Goal: Task Accomplishment & Management: Manage account settings

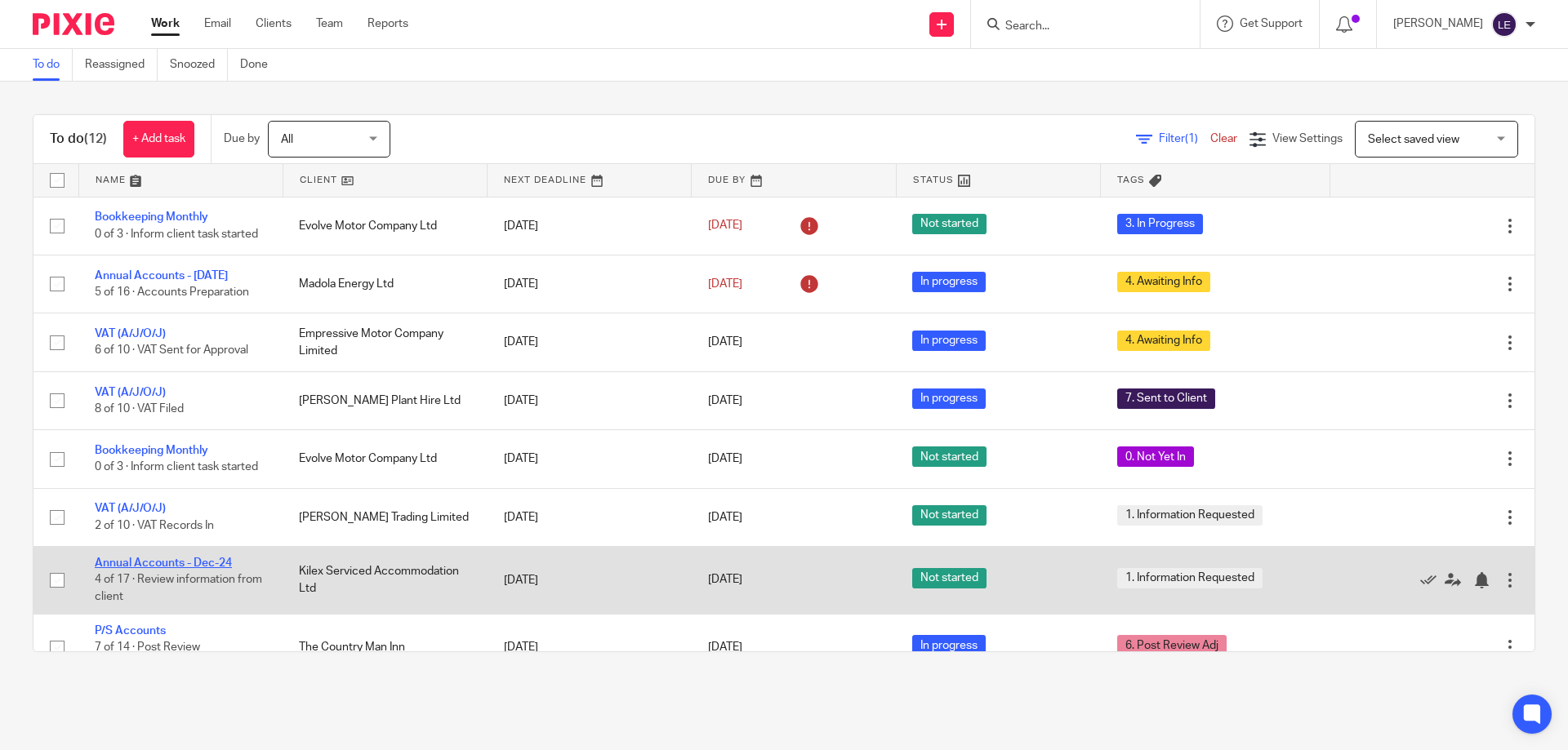
click at [229, 569] on link "Annual Accounts - Dec-24" at bounding box center [163, 563] width 138 height 12
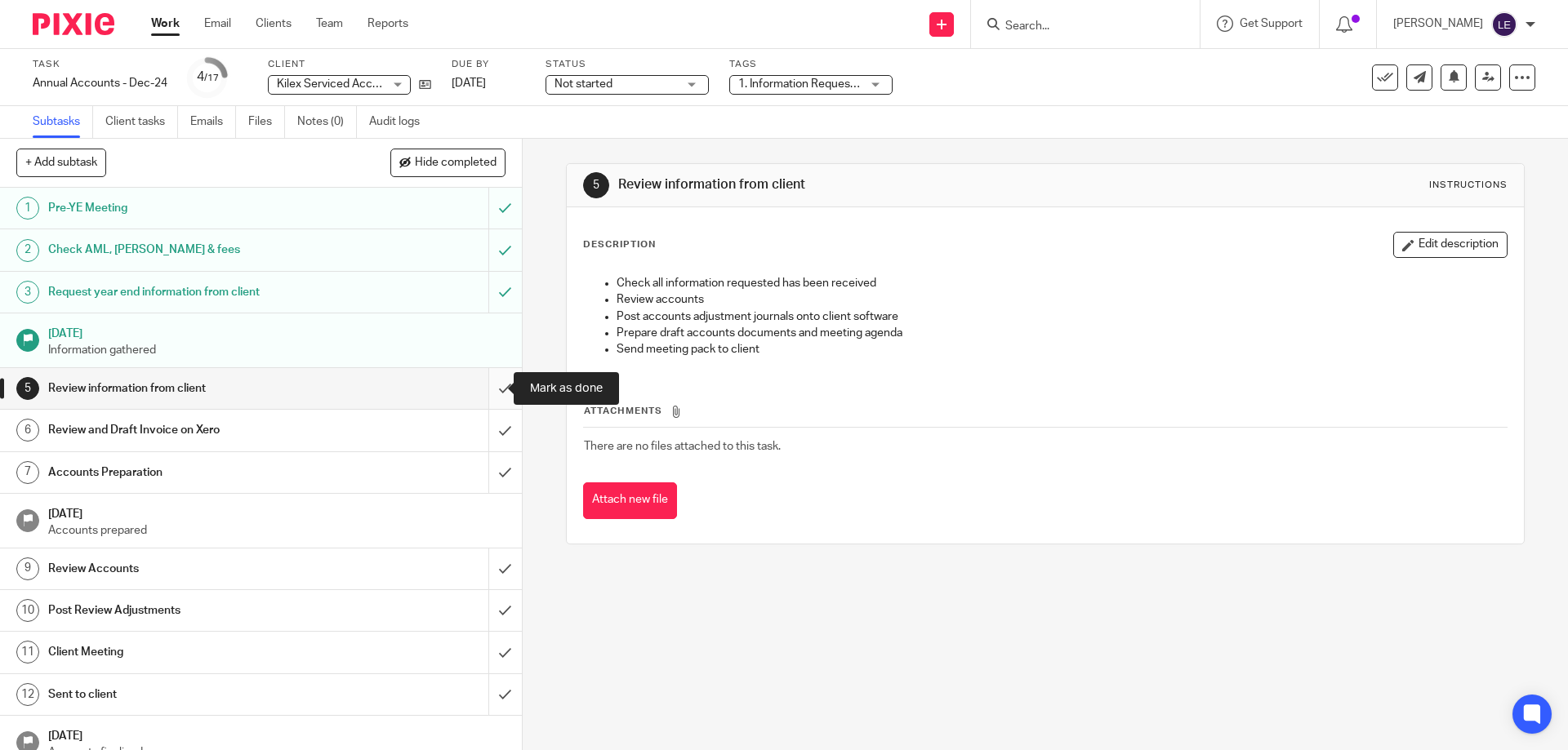
click at [482, 390] on input "submit" at bounding box center [261, 388] width 522 height 41
click at [478, 424] on input "submit" at bounding box center [261, 430] width 522 height 41
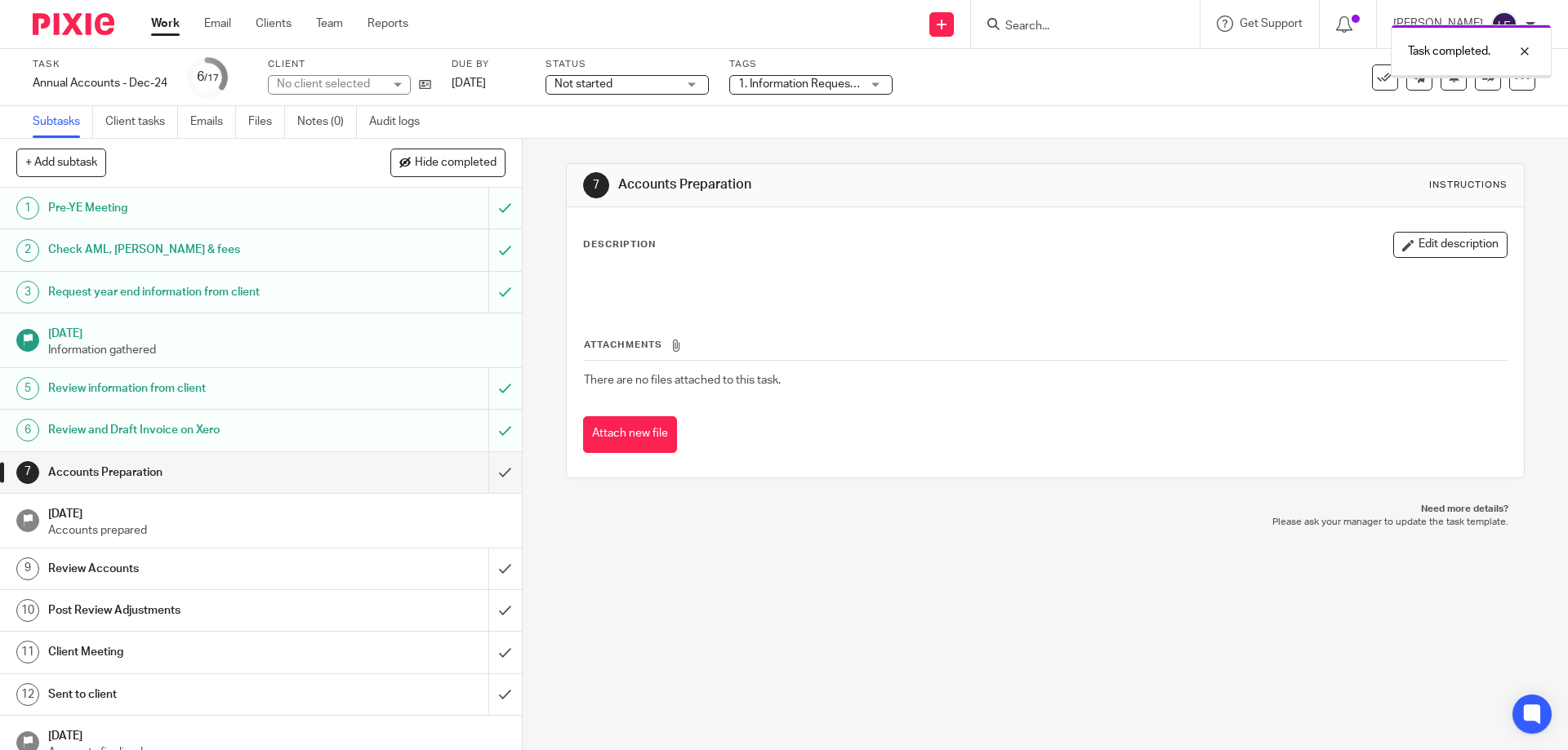
click at [790, 99] on div "Task Annual Accounts - Dec-24 Save Annual Accounts - Dec-24 6 /17 Client No cli…" at bounding box center [784, 78] width 1568 height 58
click at [782, 91] on span "1. Information Requested" at bounding box center [799, 84] width 123 height 18
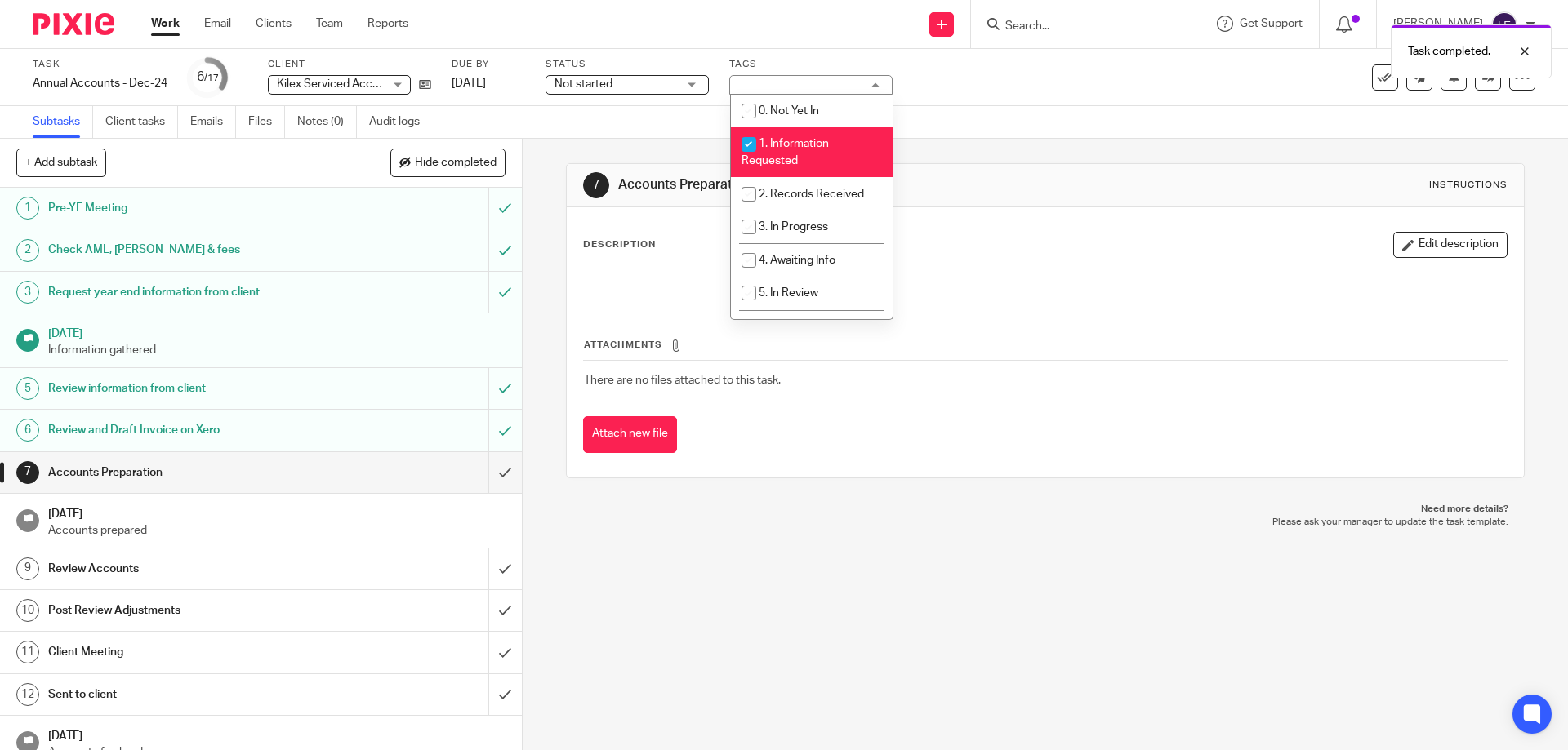
click at [805, 144] on span "1. Information Requested" at bounding box center [784, 152] width 88 height 28
checkbox input "false"
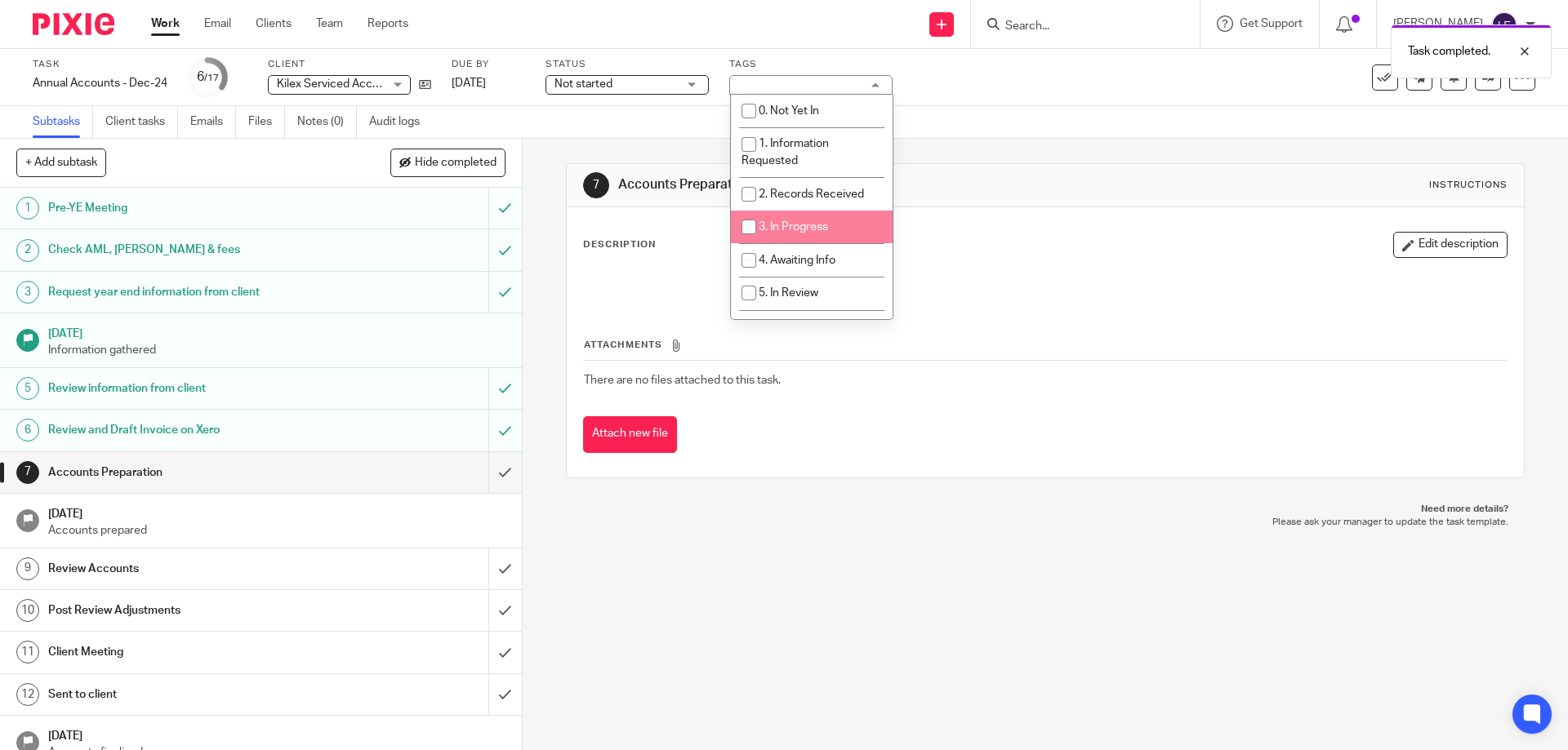
click at [799, 222] on span "3. In Progress" at bounding box center [793, 227] width 69 height 12
checkbox input "true"
drag, startPoint x: 997, startPoint y: 189, endPoint x: 438, endPoint y: 84, distance: 568.8
click at [997, 188] on h1 "Accounts Preparation" at bounding box center [849, 185] width 462 height 18
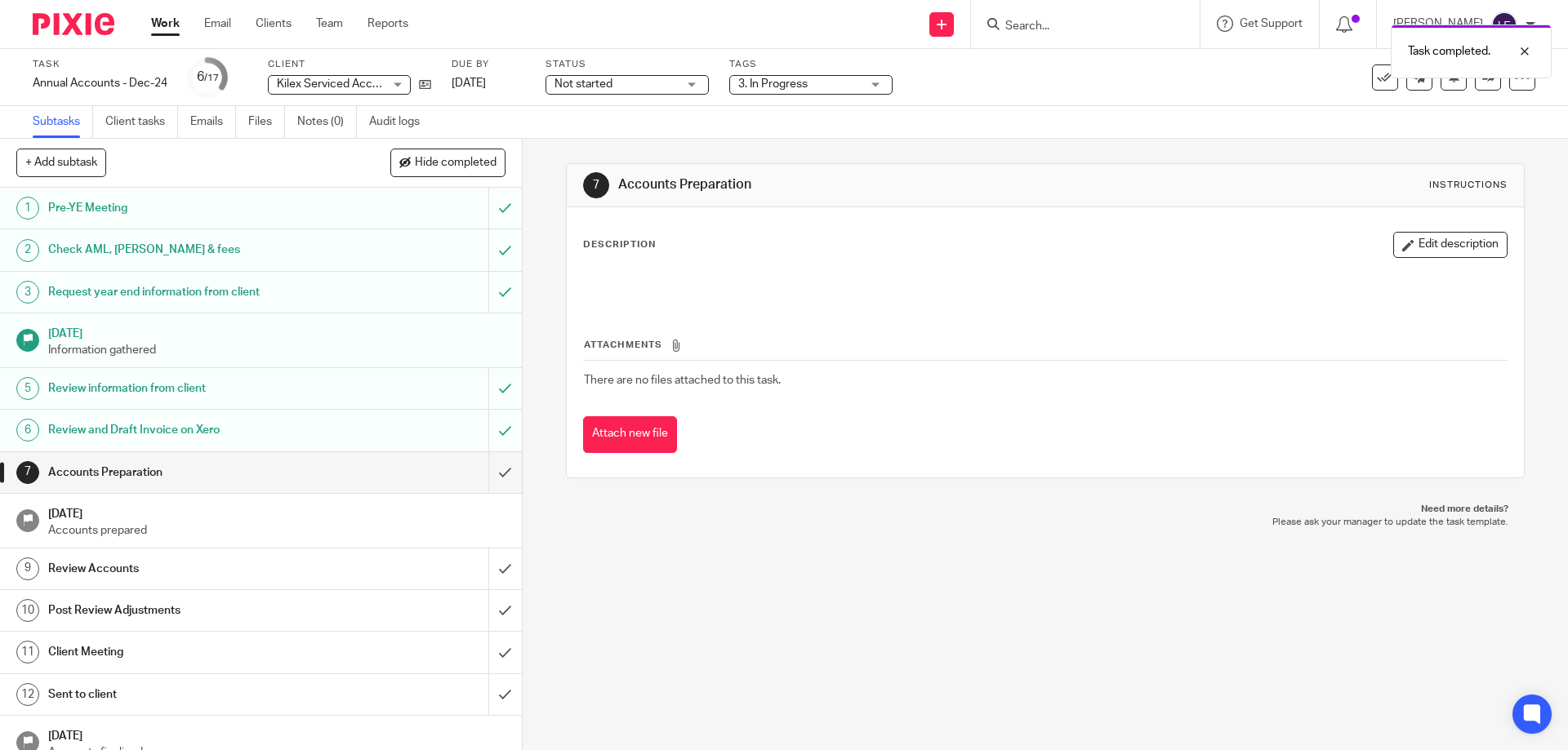
click at [575, 71] on div "Status Not started Not started Not started In progress 1" at bounding box center [627, 78] width 163 height 39
click at [581, 79] on span "Not started" at bounding box center [584, 84] width 58 height 12
click at [607, 132] on li "In progress" at bounding box center [628, 144] width 162 height 33
click at [178, 19] on link "Work" at bounding box center [165, 24] width 28 height 17
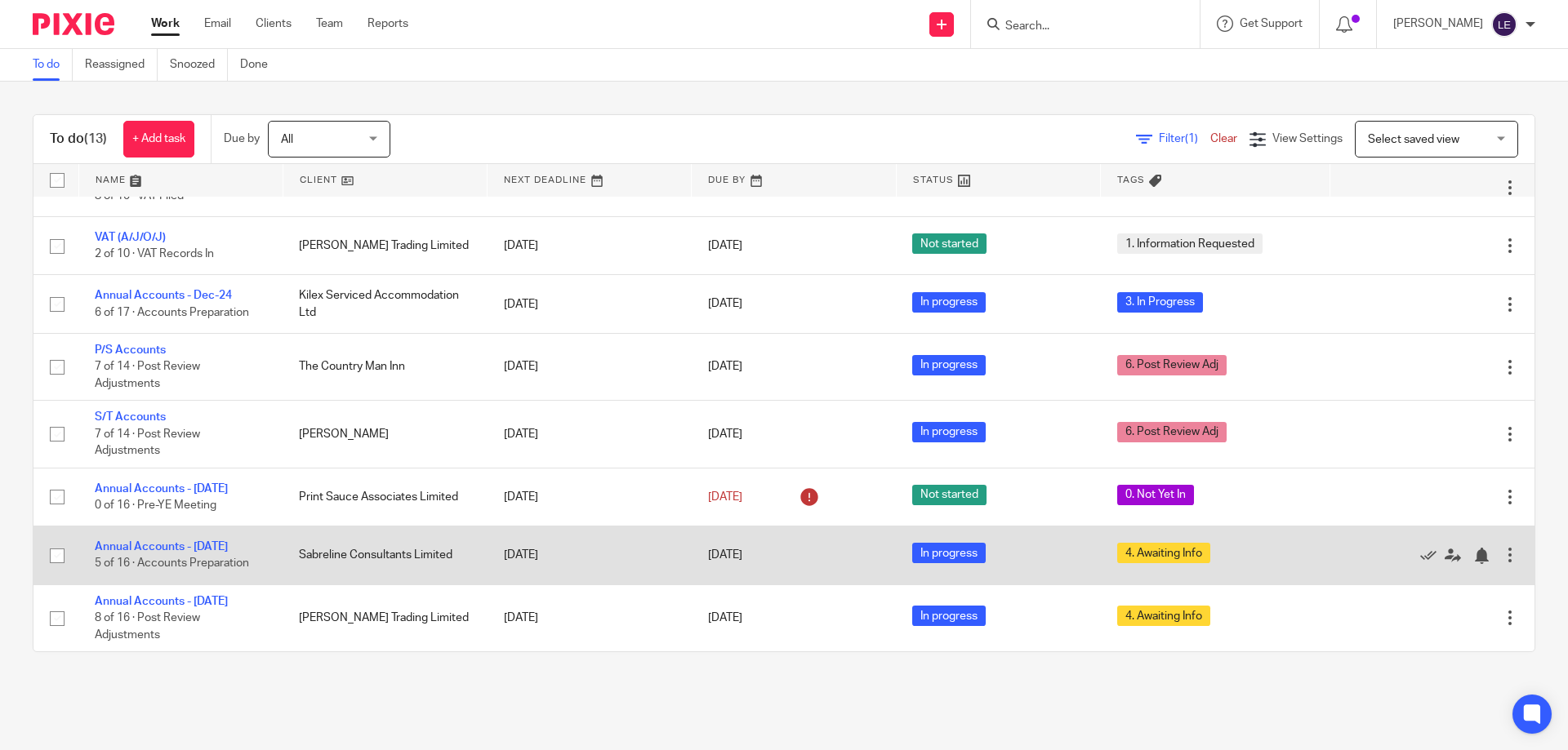
scroll to position [338, 0]
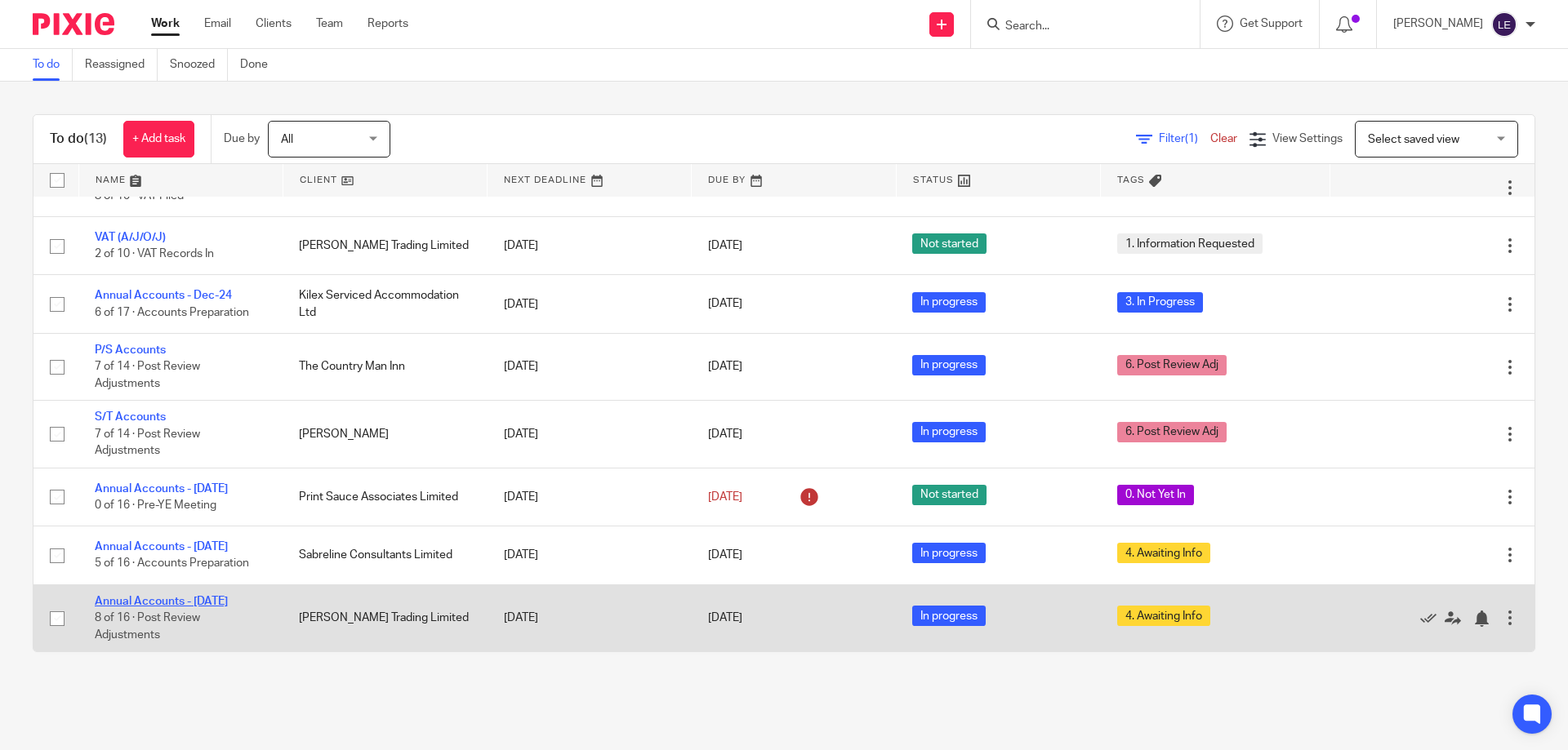
click at [158, 598] on link "Annual Accounts - [DATE]" at bounding box center [162, 602] width 133 height 12
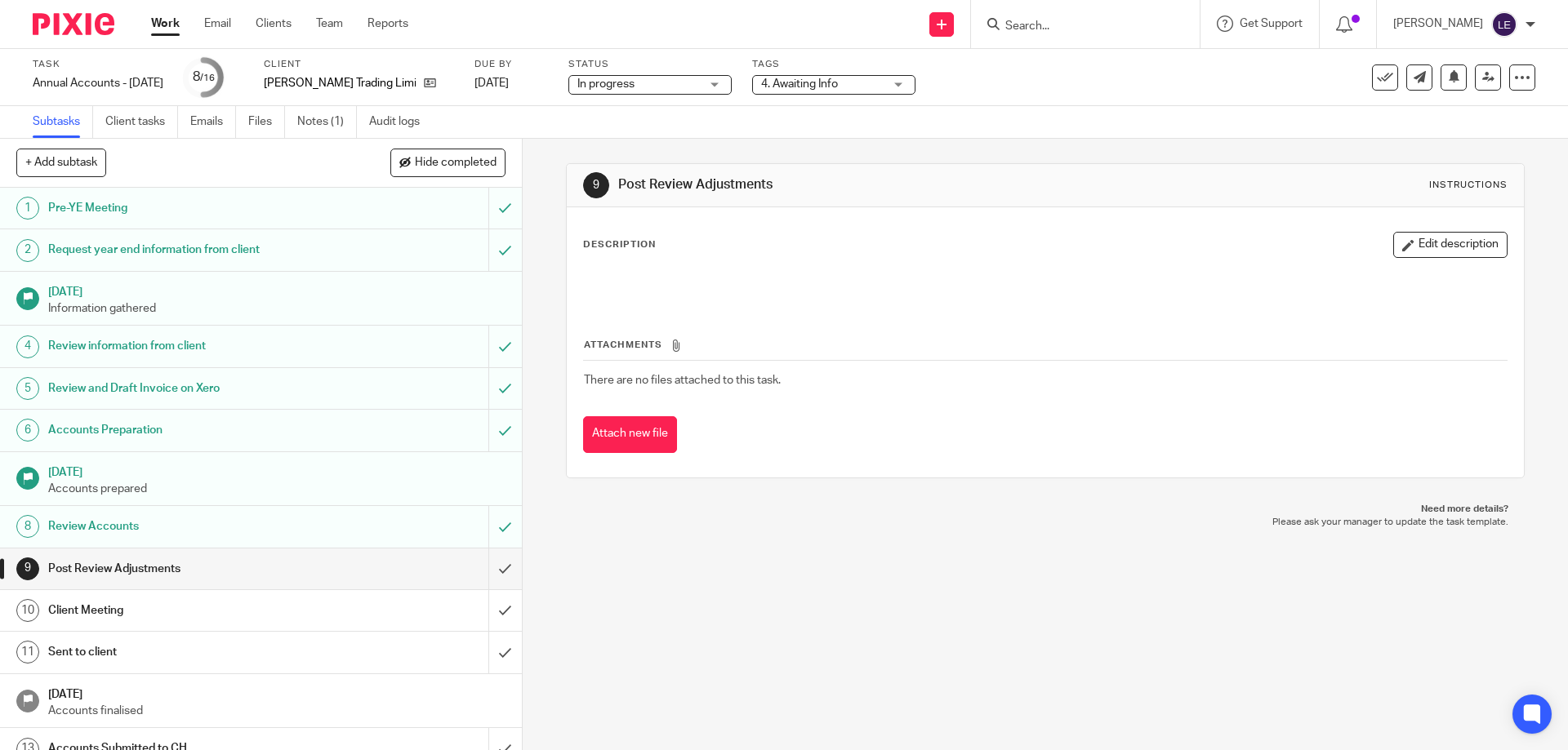
click at [804, 84] on span "4. Awaiting Info" at bounding box center [799, 84] width 77 height 12
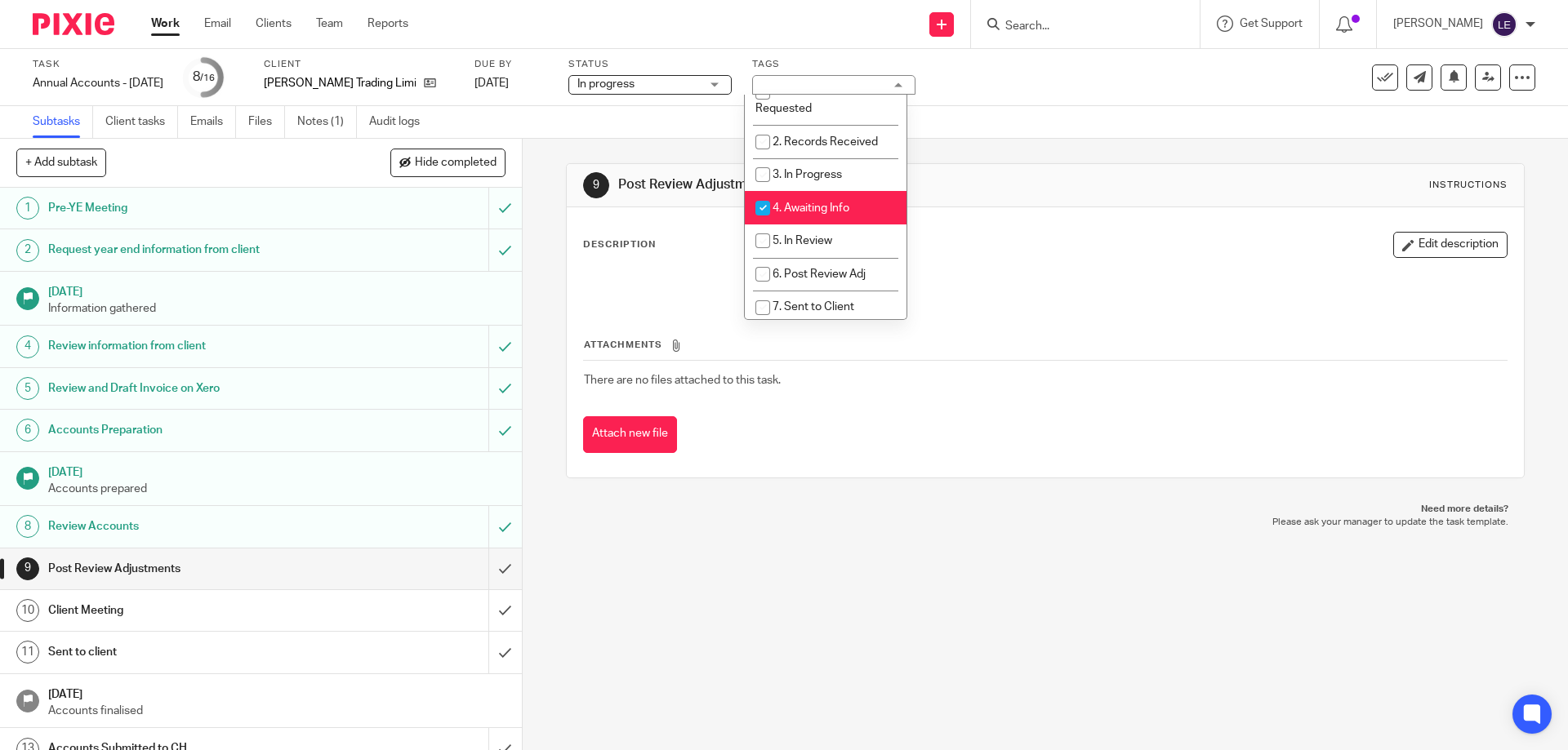
scroll to position [82, 0]
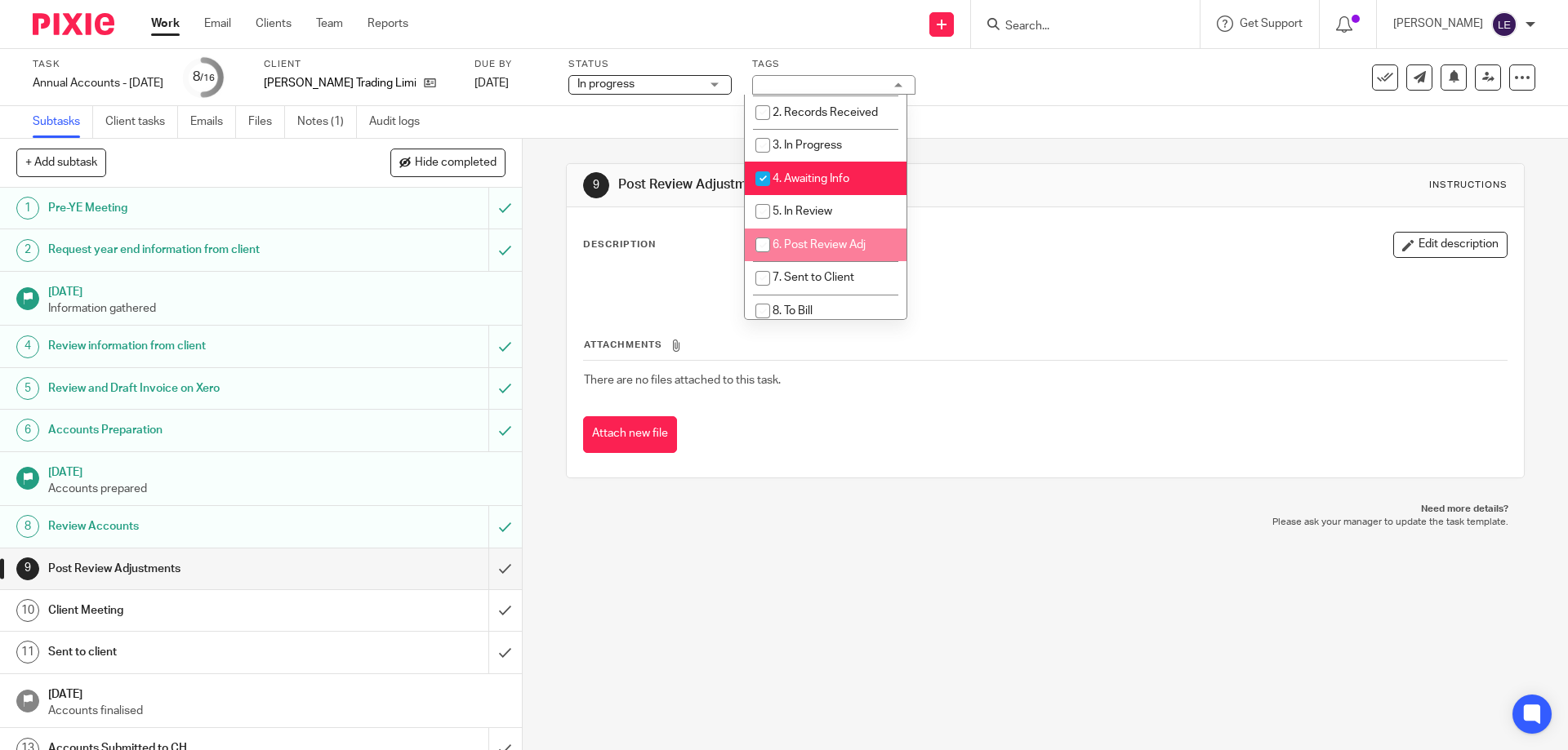
click at [840, 251] on li "6. Post Review Adj" at bounding box center [825, 245] width 162 height 33
checkbox input "true"
click at [1190, 227] on div "Description Edit description Attachments There are no files attached to this ta…" at bounding box center [1044, 342] width 956 height 270
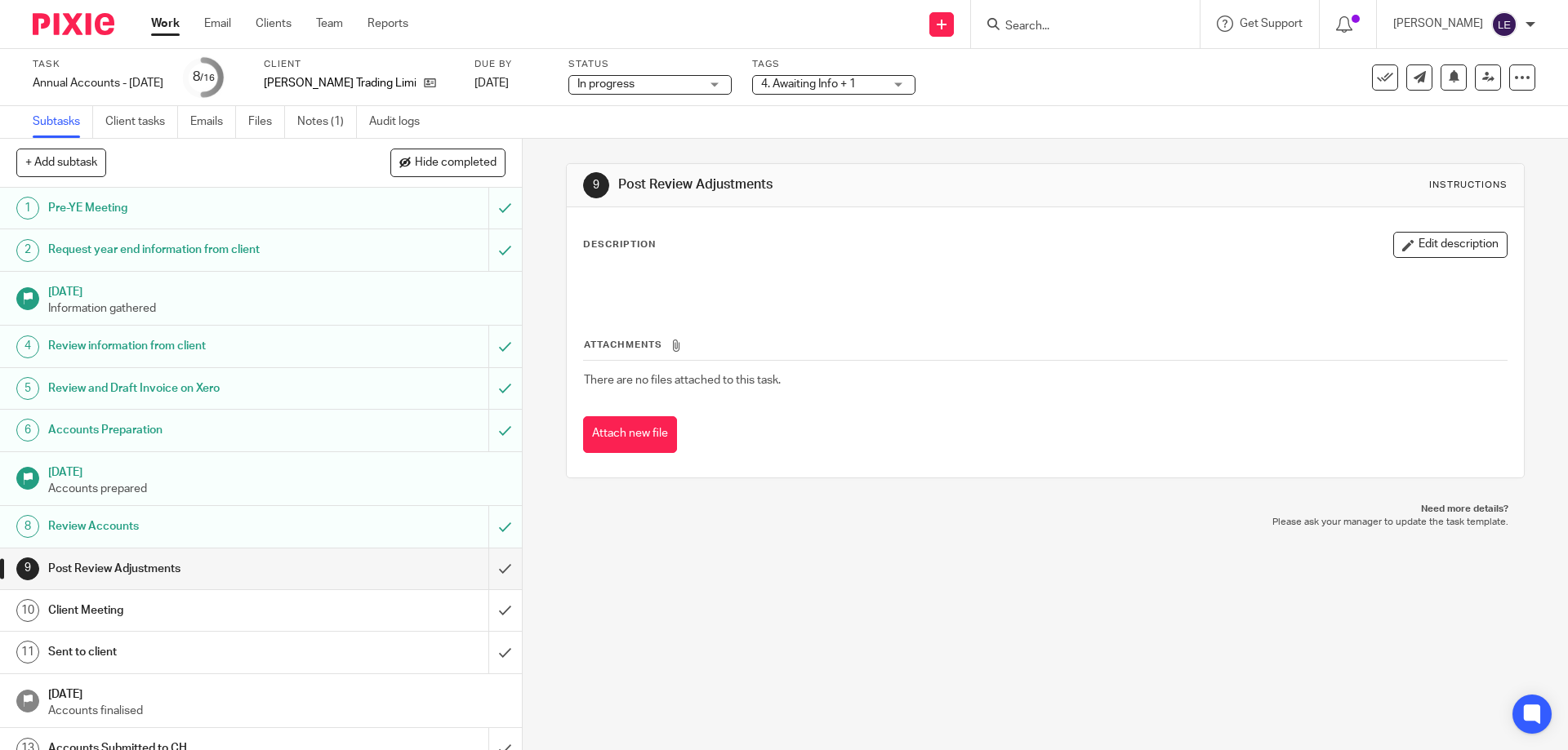
click at [166, 22] on link "Work" at bounding box center [165, 24] width 28 height 17
